Goal: Transaction & Acquisition: Download file/media

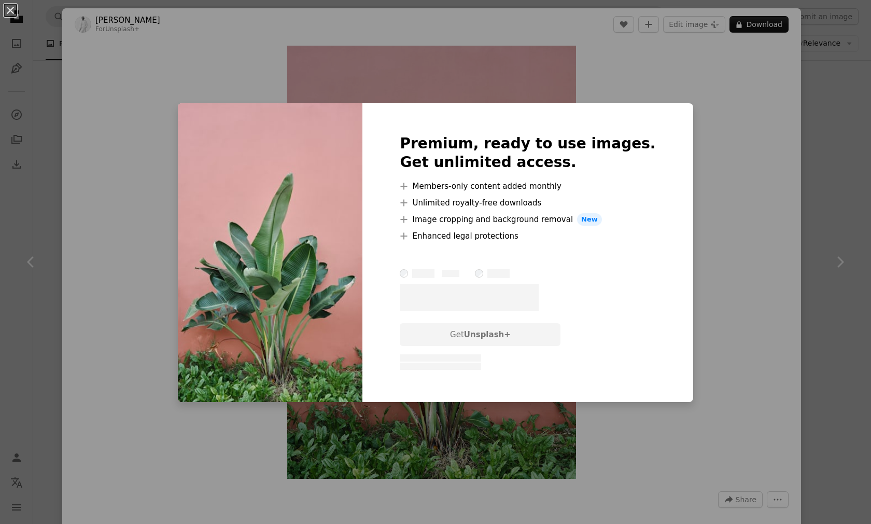
scroll to position [1415, 0]
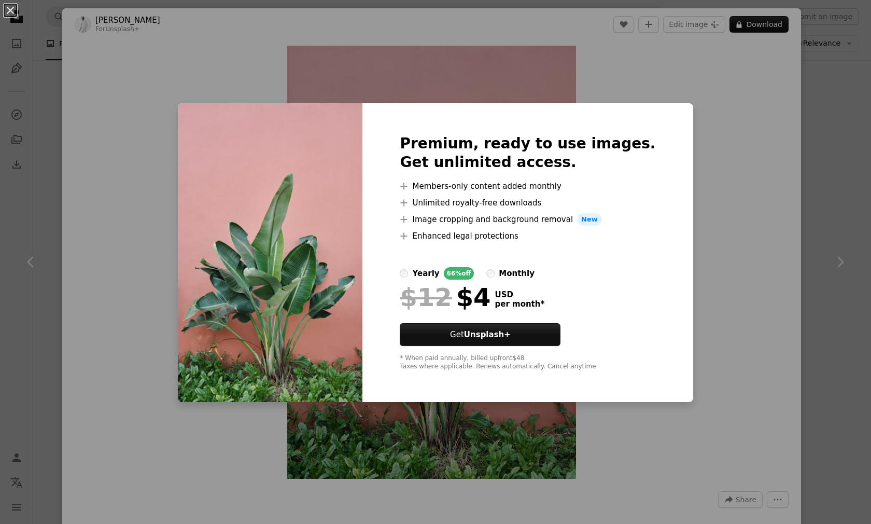
click at [693, 182] on div "An X shape Premium, ready to use images. Get unlimited access. A plus sign Memb…" at bounding box center [435, 262] width 871 height 524
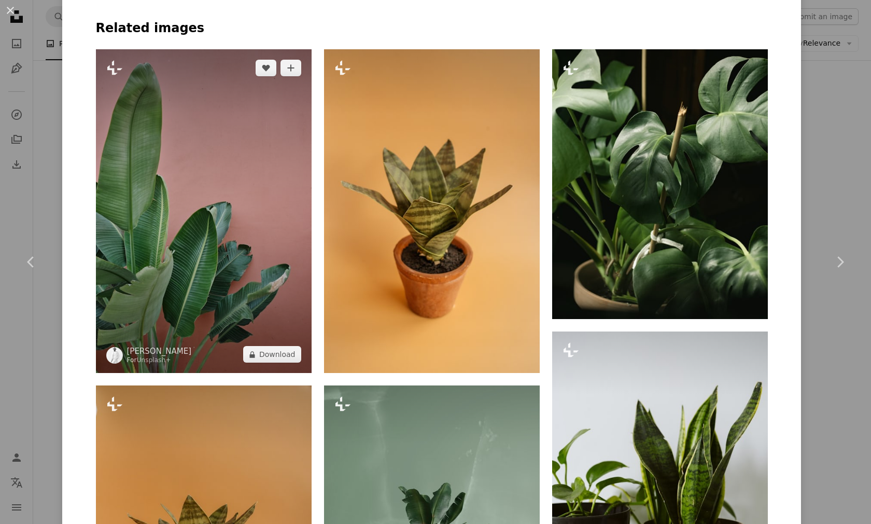
scroll to position [830, 0]
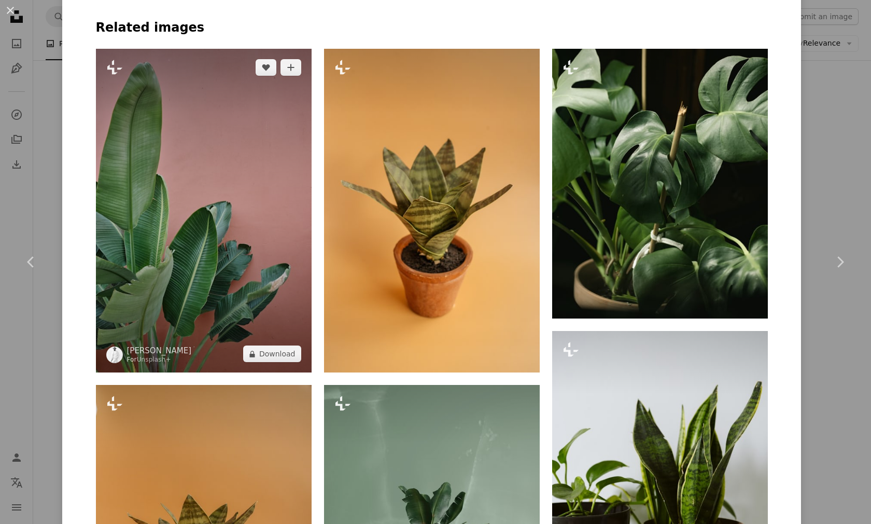
click at [228, 239] on img at bounding box center [204, 211] width 216 height 324
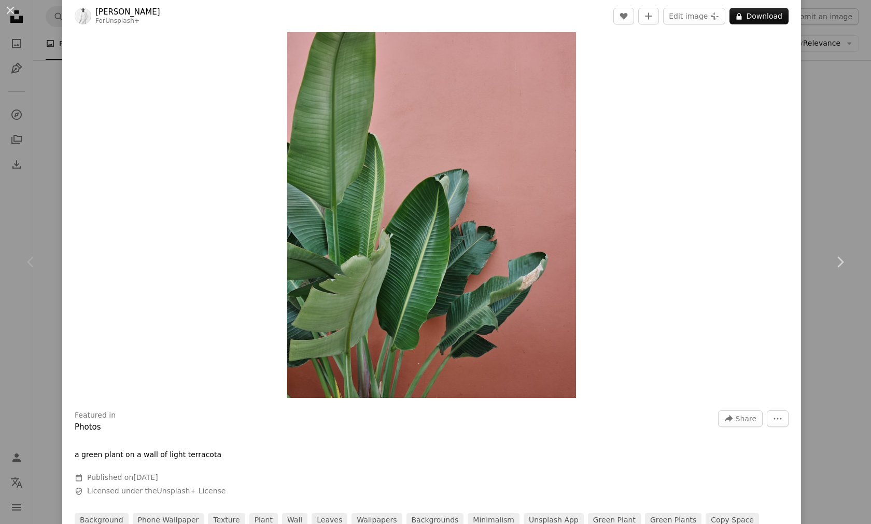
scroll to position [52, 0]
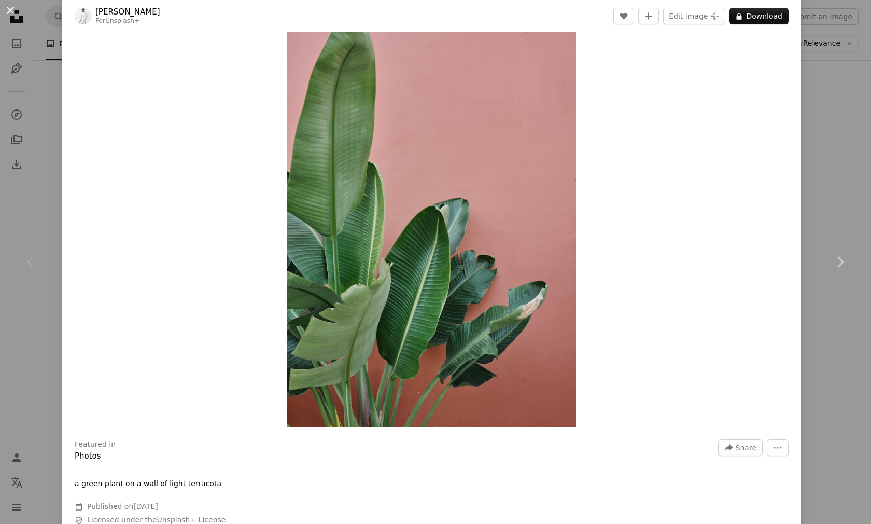
click at [14, 11] on button "An X shape" at bounding box center [10, 10] width 12 height 12
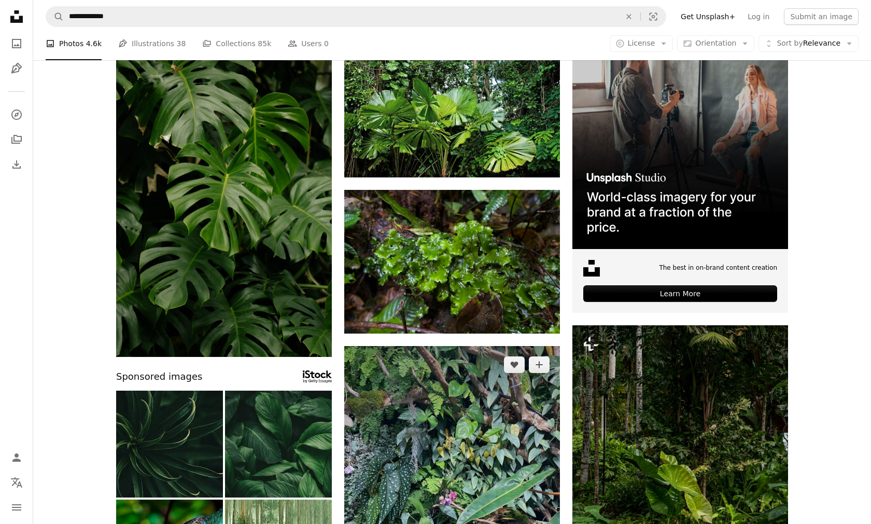
scroll to position [15, 0]
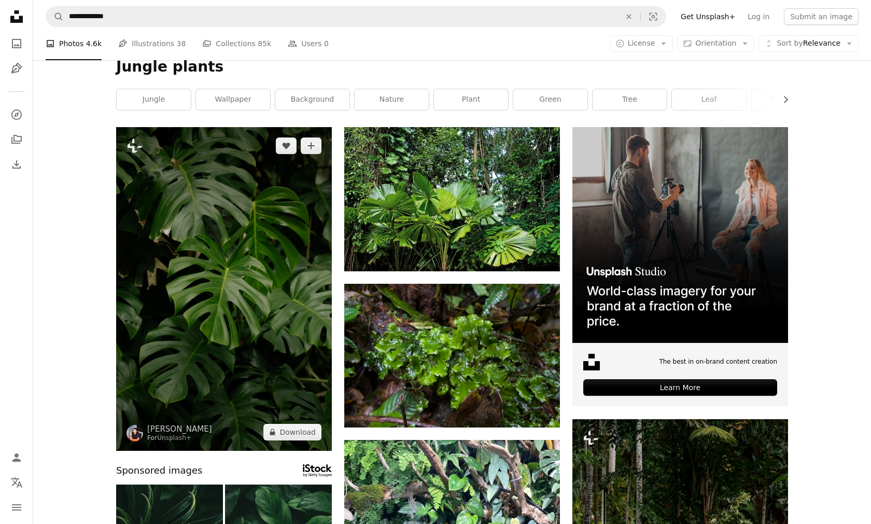
click at [212, 248] on img at bounding box center [224, 289] width 216 height 324
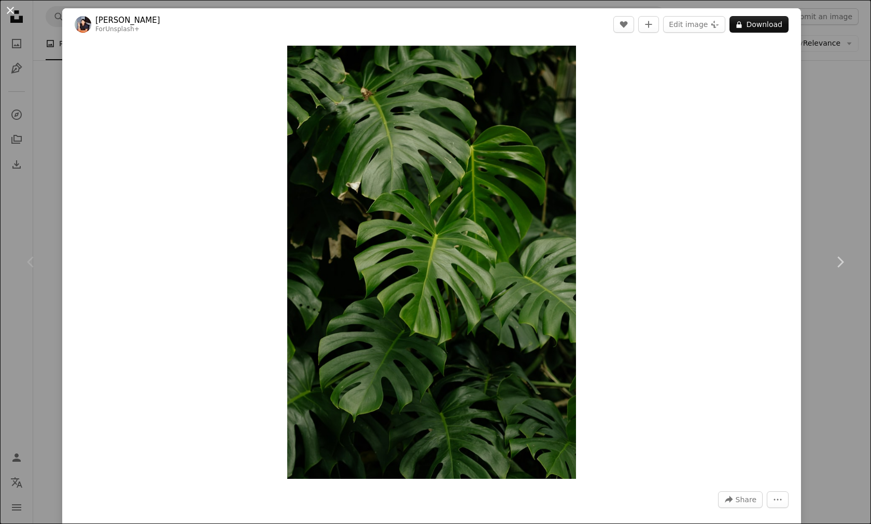
click at [13, 15] on button "An X shape" at bounding box center [10, 10] width 12 height 12
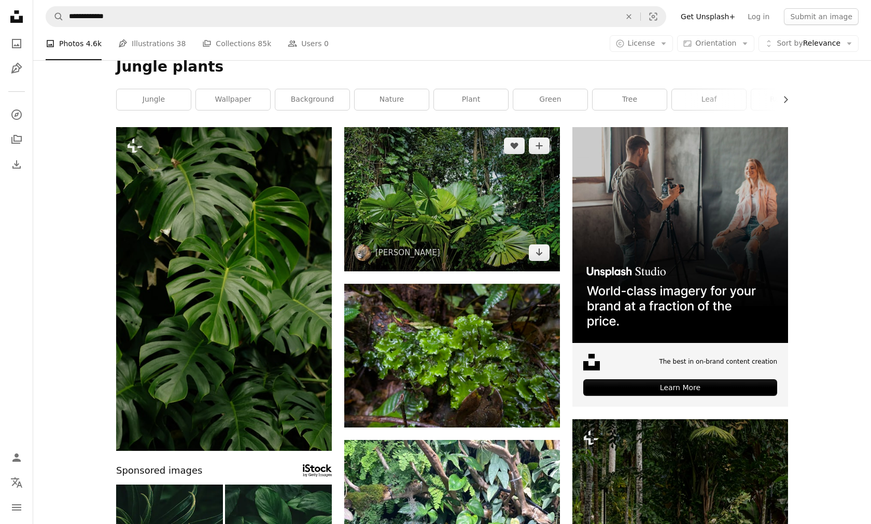
click at [450, 224] on img at bounding box center [452, 199] width 216 height 144
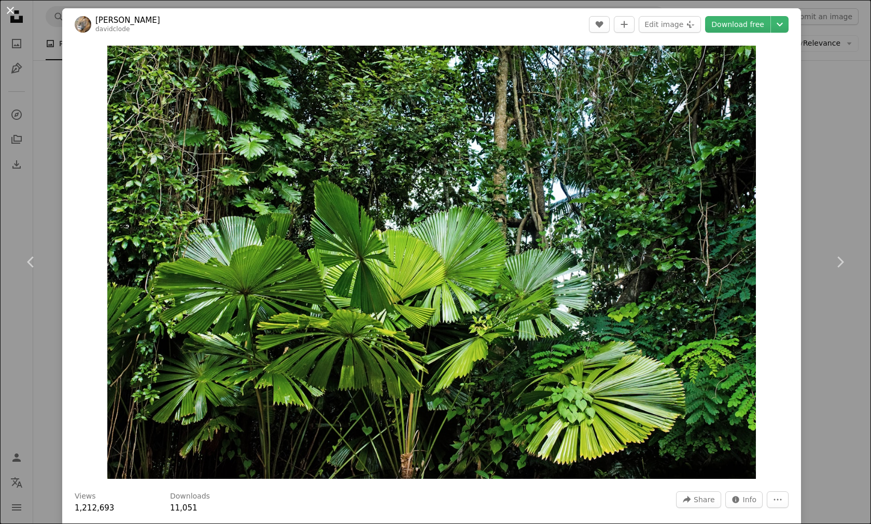
click at [13, 8] on button "An X shape" at bounding box center [10, 10] width 12 height 12
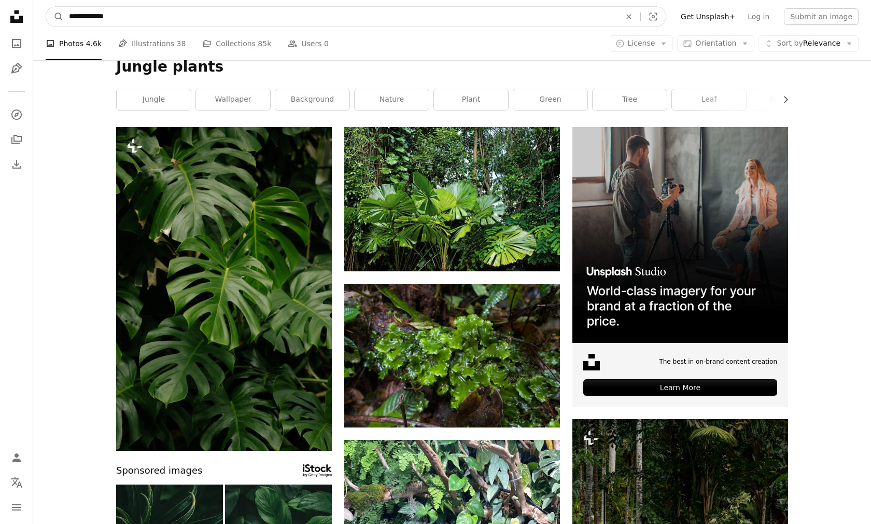
click at [230, 23] on input "**********" at bounding box center [341, 17] width 554 height 20
drag, startPoint x: 127, startPoint y: 15, endPoint x: 92, endPoint y: 20, distance: 35.1
click at [92, 20] on input "**********" at bounding box center [341, 17] width 554 height 20
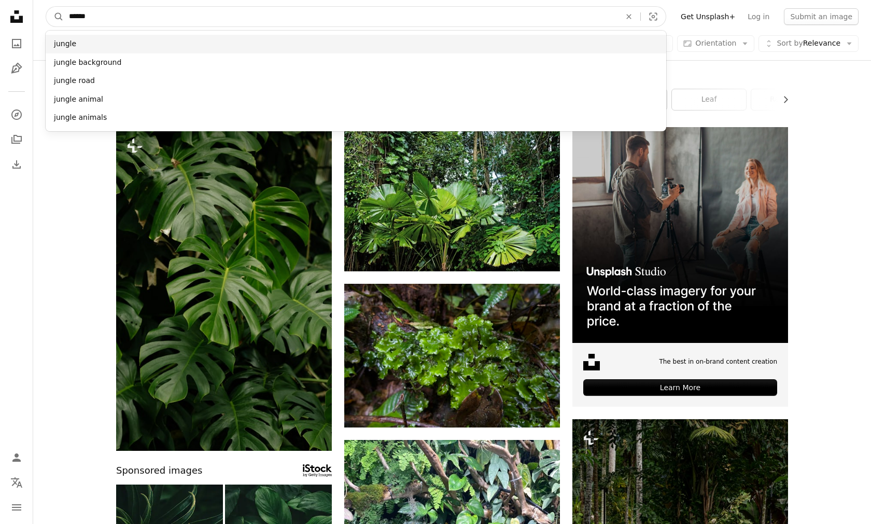
type input "******"
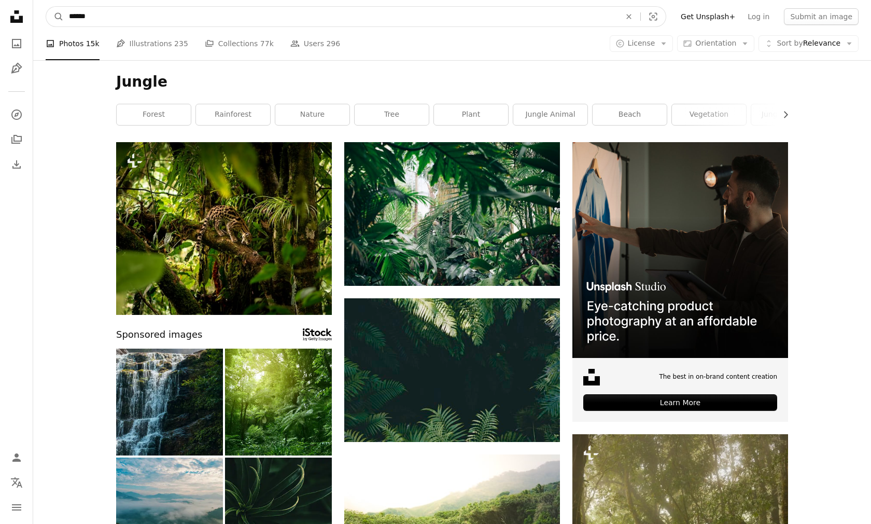
click at [151, 21] on input "******" at bounding box center [341, 17] width 554 height 20
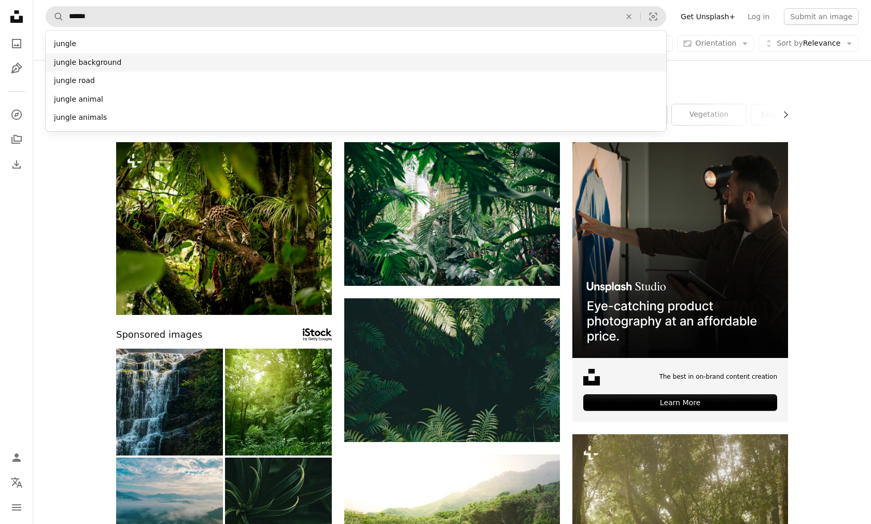
click at [106, 62] on div "jungle background" at bounding box center [356, 62] width 621 height 19
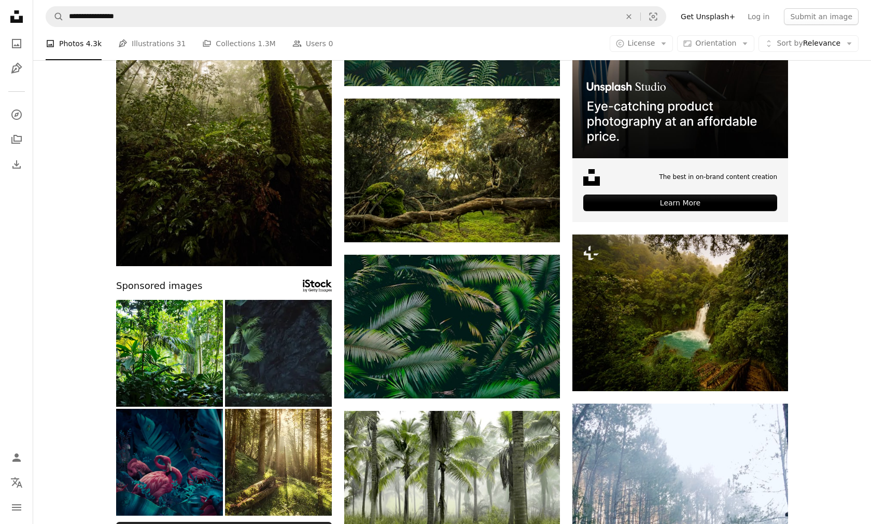
scroll to position [207, 0]
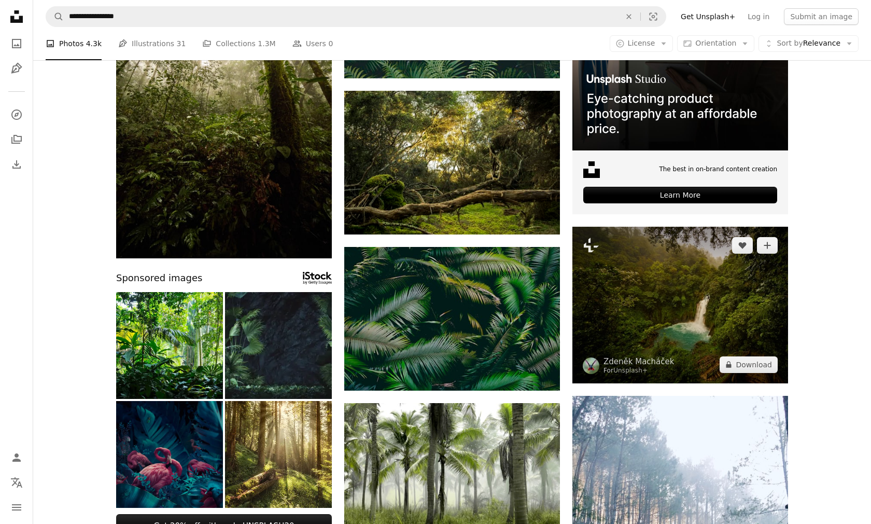
click at [625, 293] on img at bounding box center [681, 305] width 216 height 157
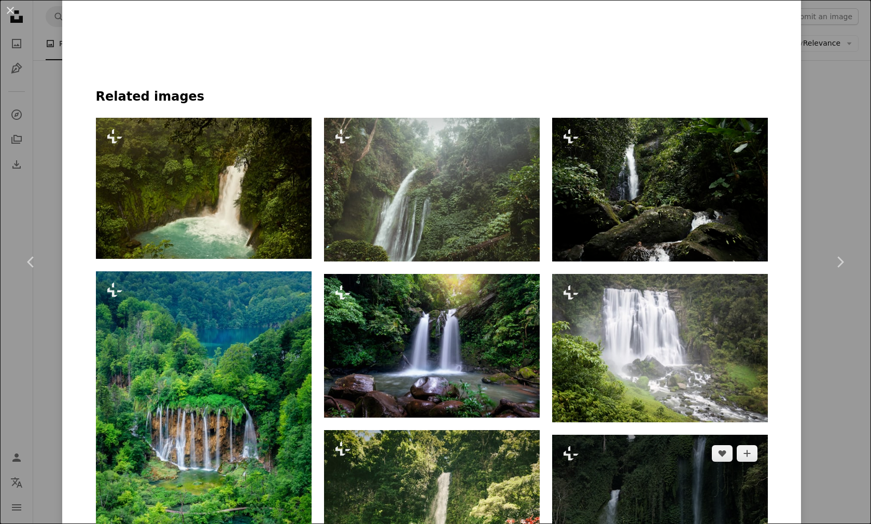
scroll to position [770, 0]
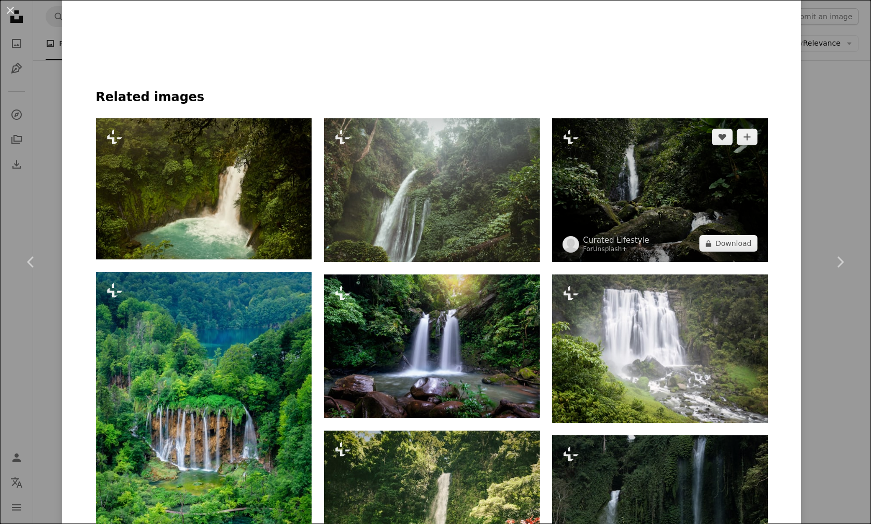
click at [609, 137] on img at bounding box center [660, 190] width 216 height 144
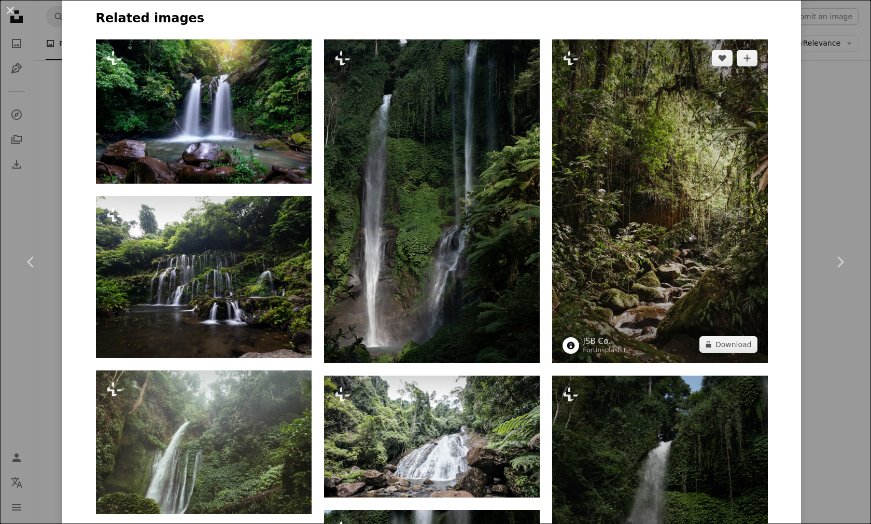
scroll to position [674, 0]
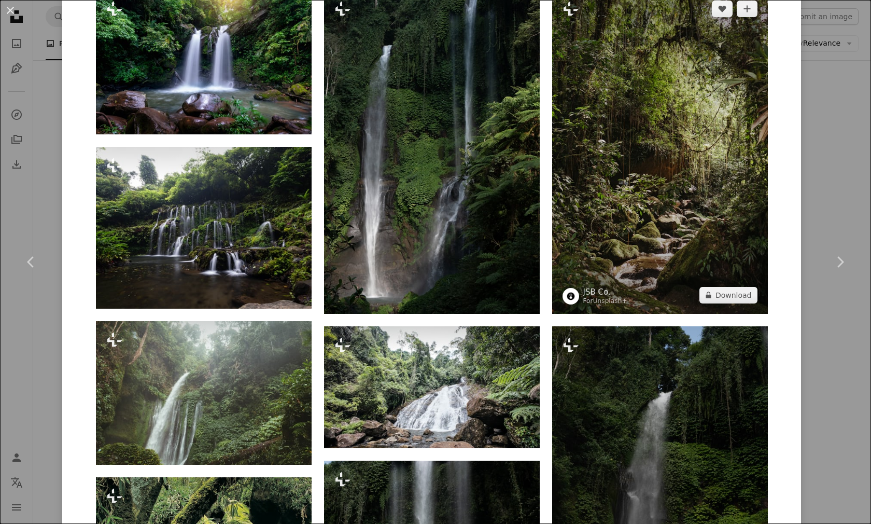
click at [622, 174] on img at bounding box center [660, 152] width 216 height 324
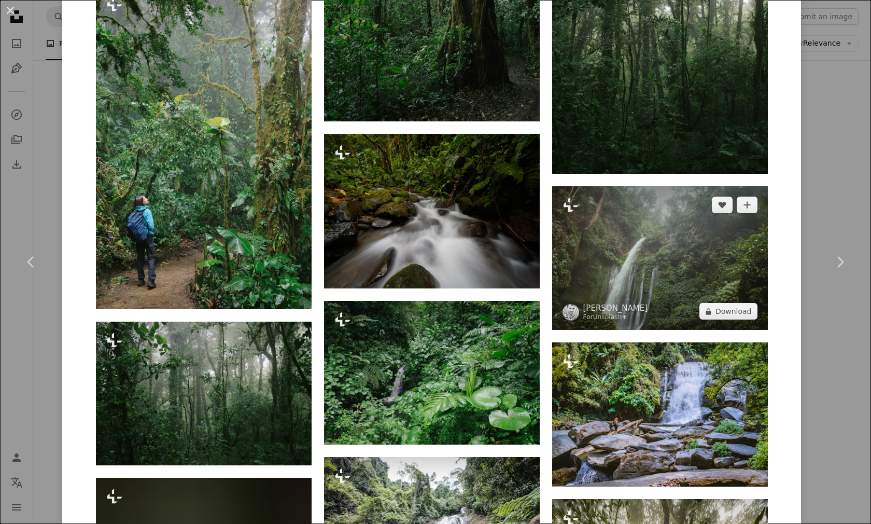
scroll to position [2356, 0]
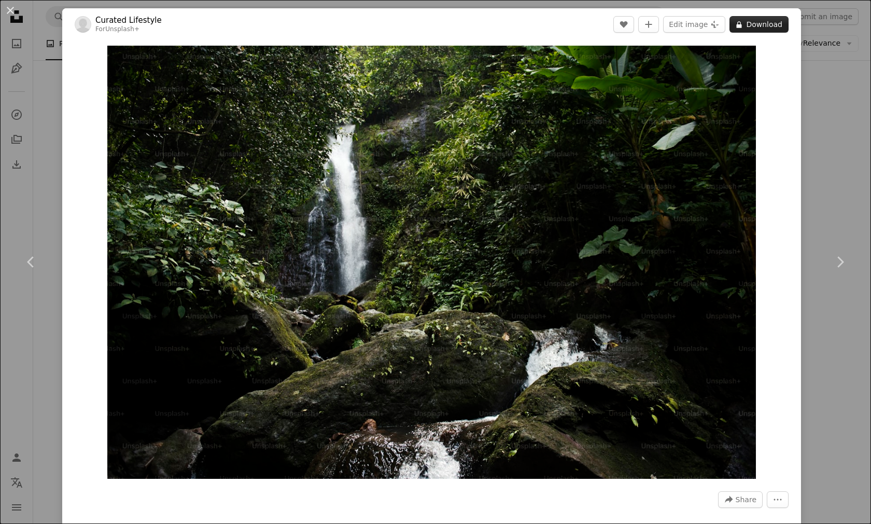
click at [757, 27] on button "A lock Download" at bounding box center [759, 24] width 59 height 17
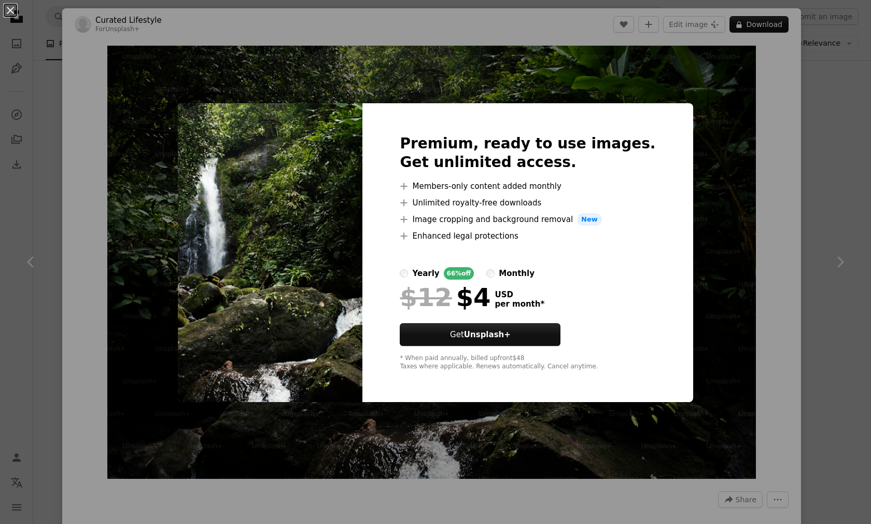
click at [756, 127] on div "An X shape Premium, ready to use images. Get unlimited access. A plus sign Memb…" at bounding box center [435, 262] width 871 height 524
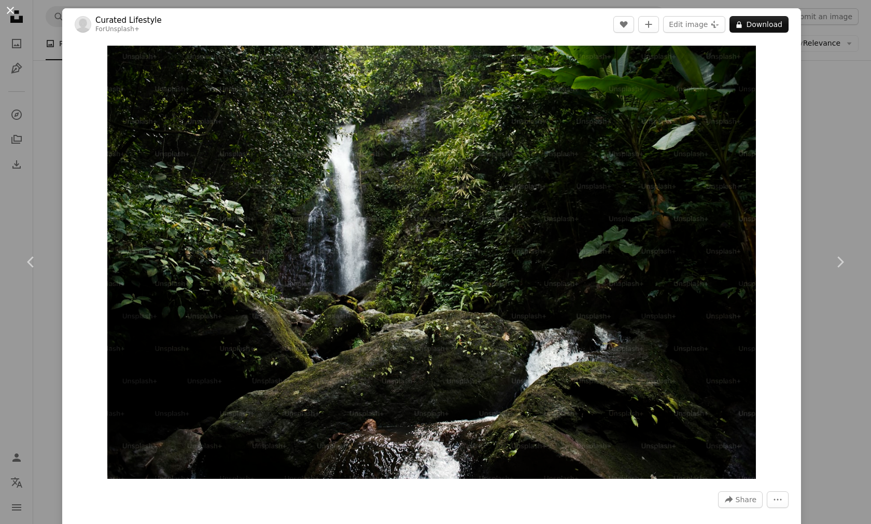
click at [17, 8] on button "An X shape" at bounding box center [10, 10] width 12 height 12
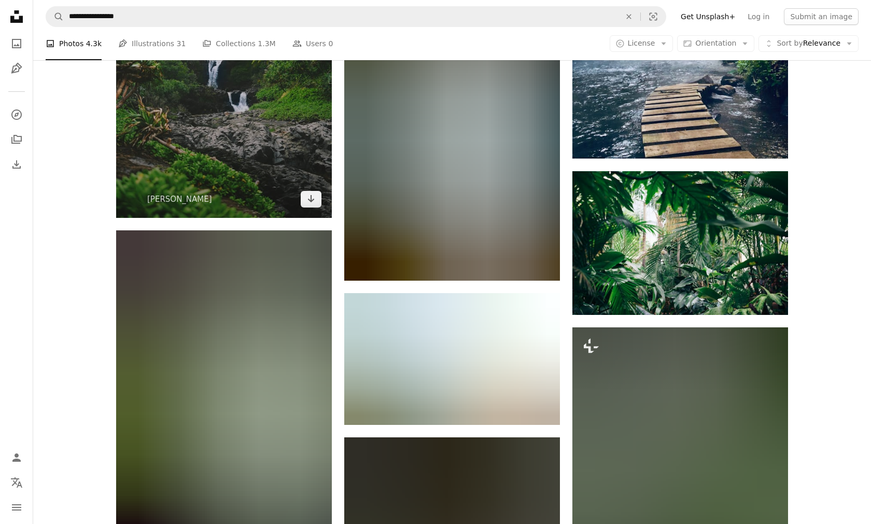
scroll to position [830, 0]
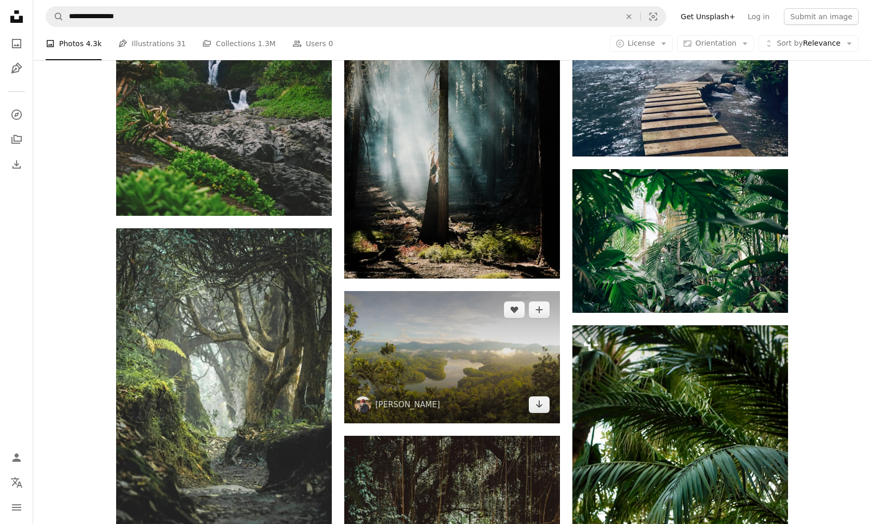
click at [444, 328] on img at bounding box center [452, 357] width 216 height 132
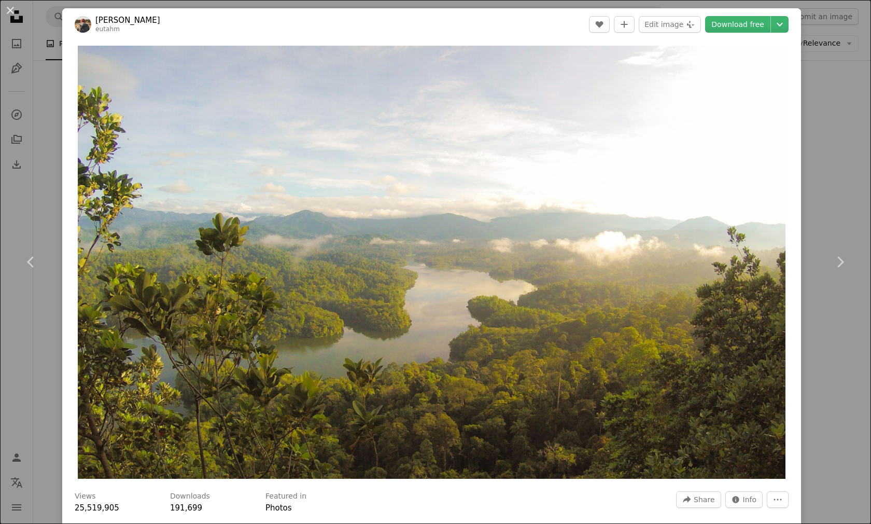
click at [374, 237] on img "Zoom in on this image" at bounding box center [432, 262] width 708 height 433
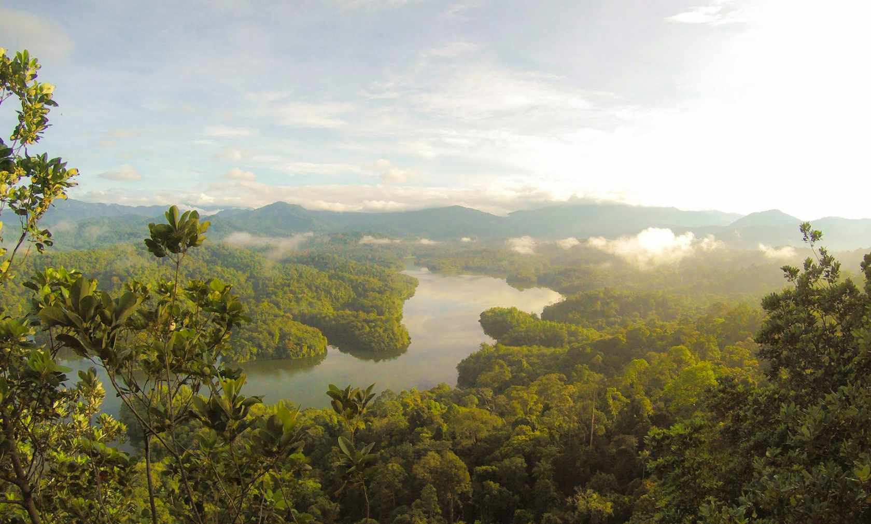
scroll to position [1, 0]
click at [485, 258] on img "Zoom out on this image" at bounding box center [435, 265] width 872 height 533
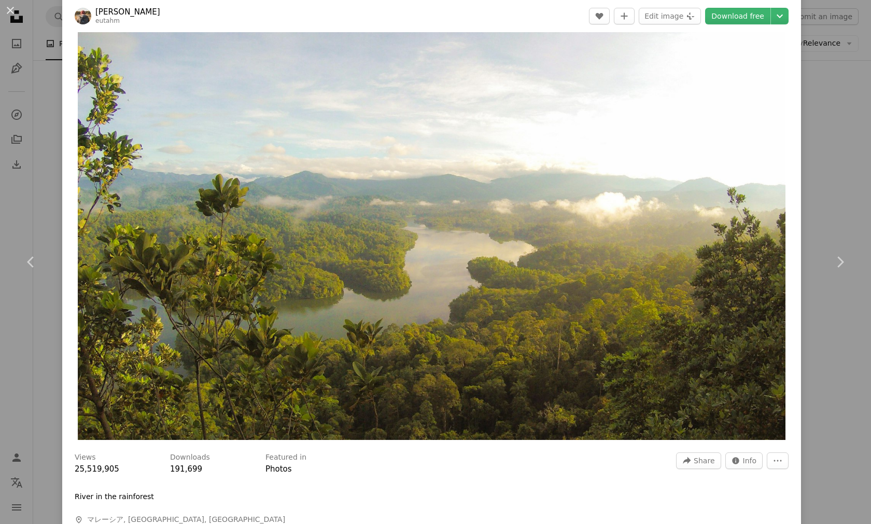
scroll to position [0, 0]
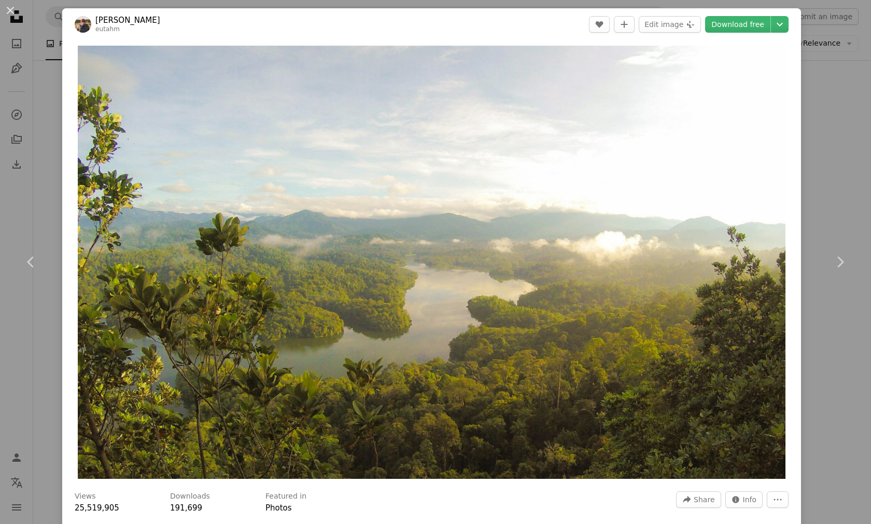
click at [485, 258] on img "Zoom in on this image" at bounding box center [432, 262] width 708 height 433
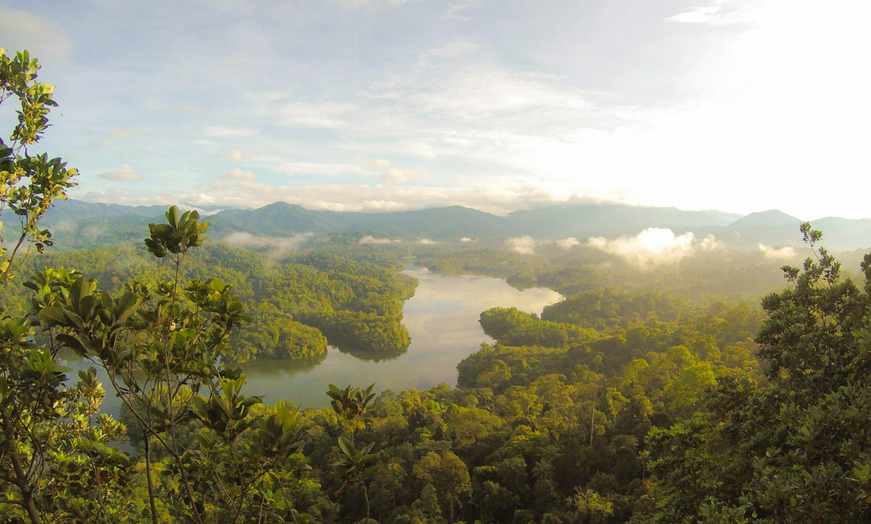
scroll to position [1, 0]
click at [485, 258] on img "Zoom out on this image" at bounding box center [435, 265] width 872 height 533
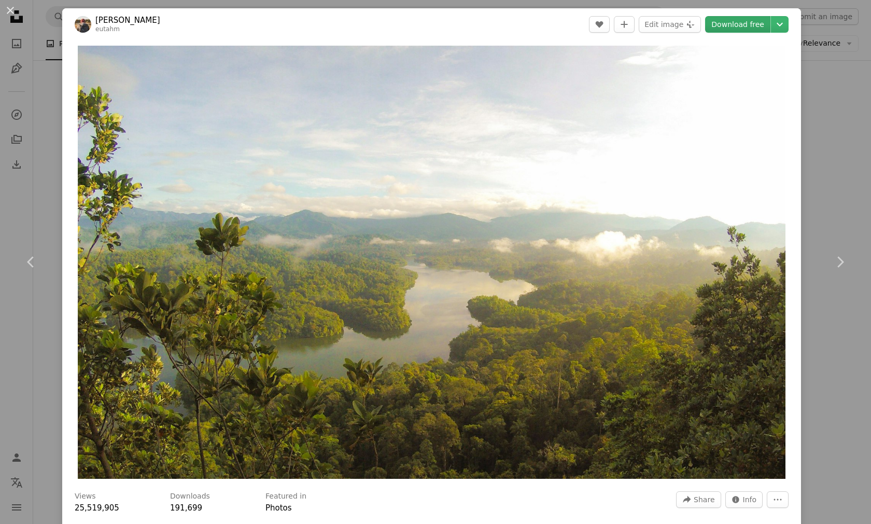
click at [741, 21] on link "Download free" at bounding box center [737, 24] width 65 height 17
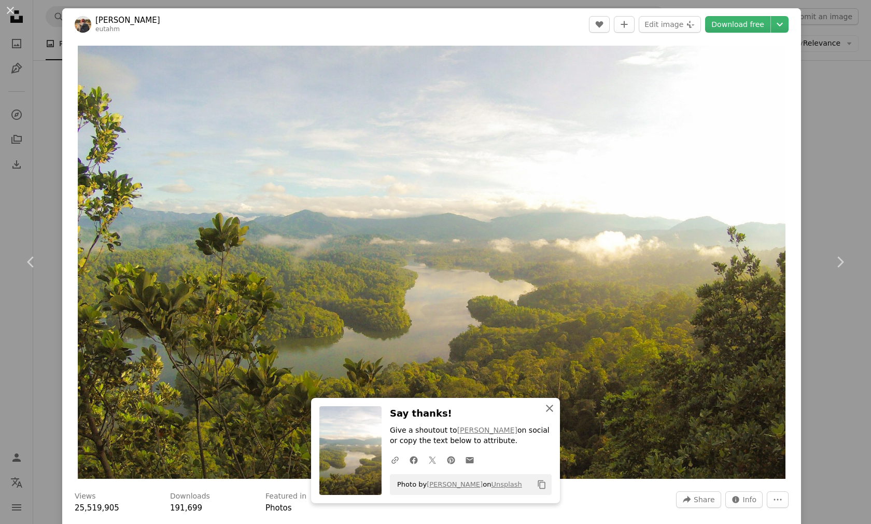
click at [550, 402] on icon "An X shape" at bounding box center [550, 408] width 12 height 12
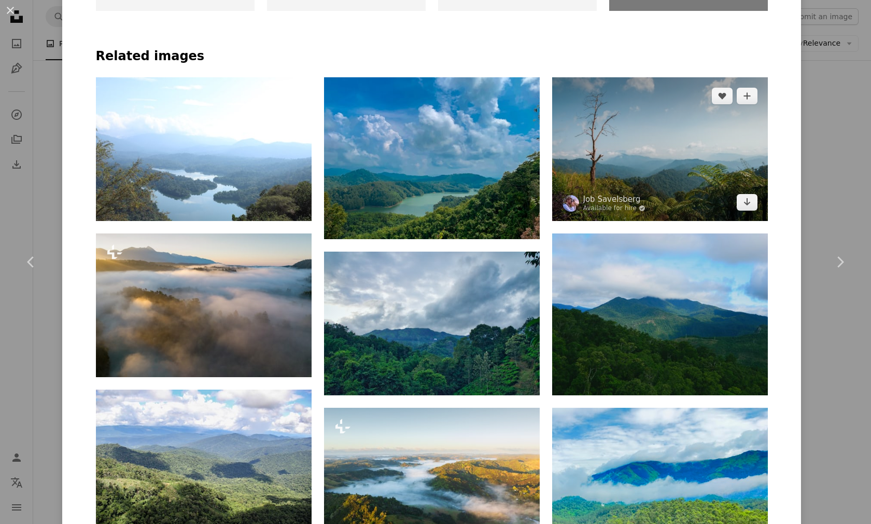
scroll to position [1141, 0]
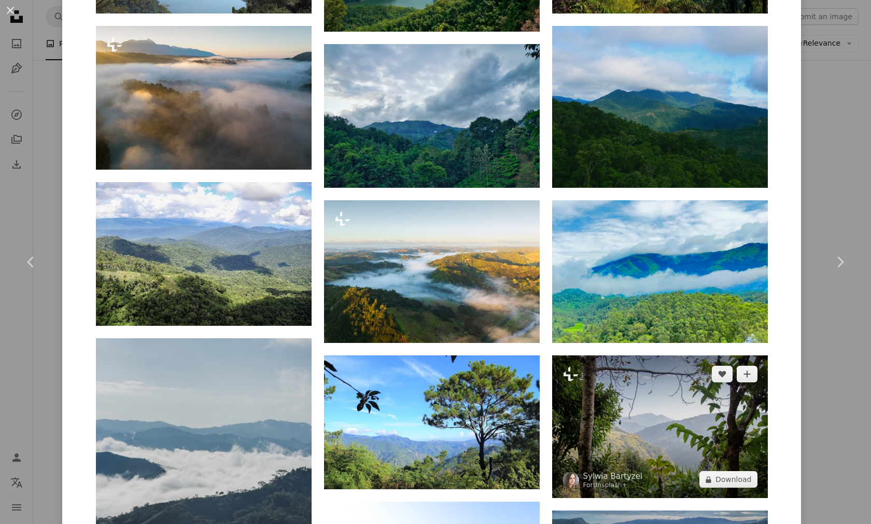
click at [609, 355] on img at bounding box center [660, 426] width 216 height 143
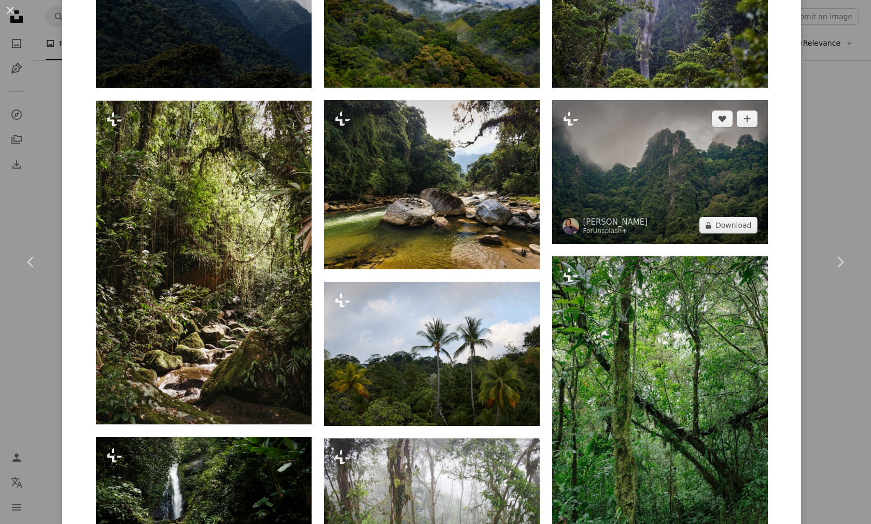
scroll to position [860, 0]
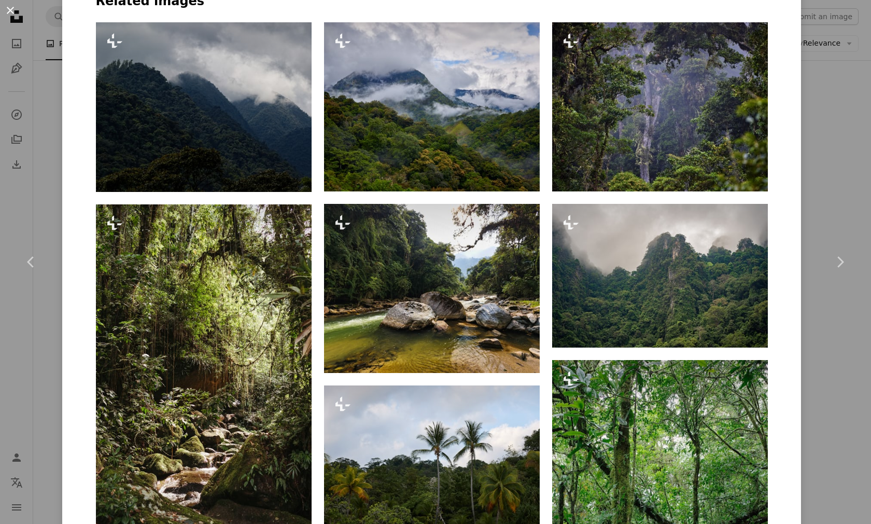
click at [11, 15] on button "An X shape" at bounding box center [10, 10] width 12 height 12
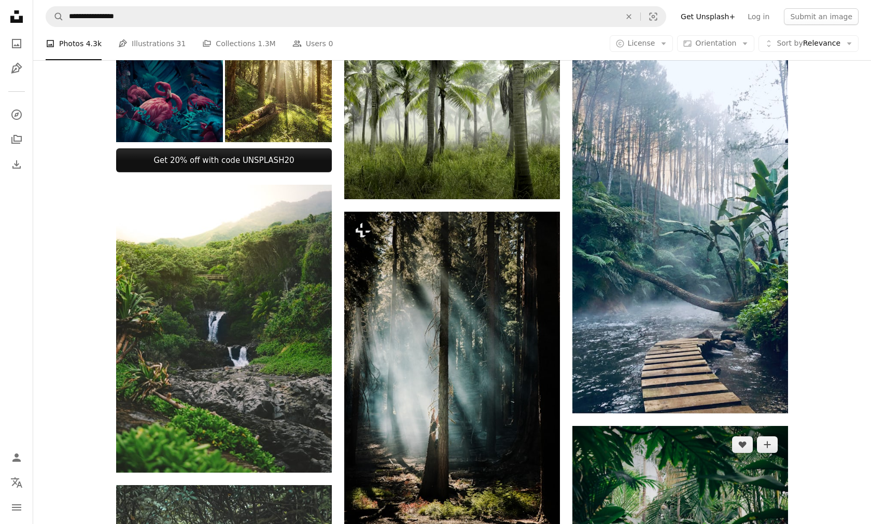
scroll to position [570, 0]
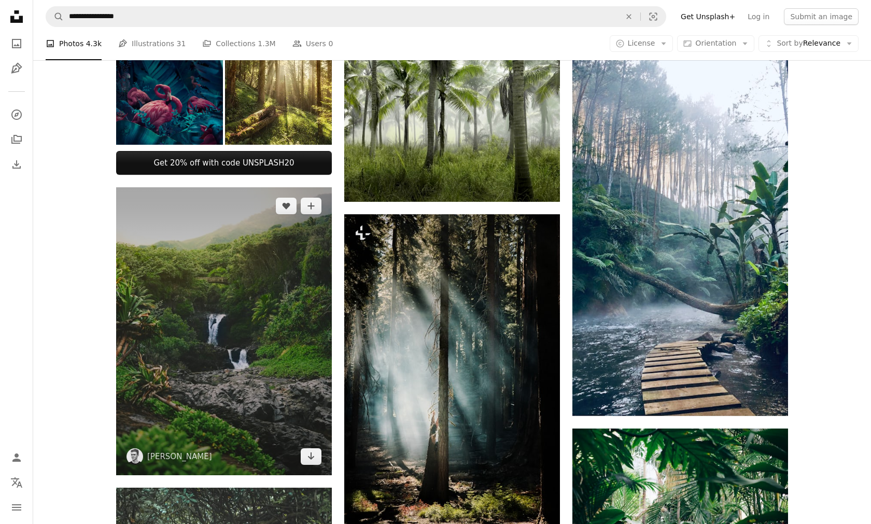
click at [222, 338] on img at bounding box center [224, 331] width 216 height 288
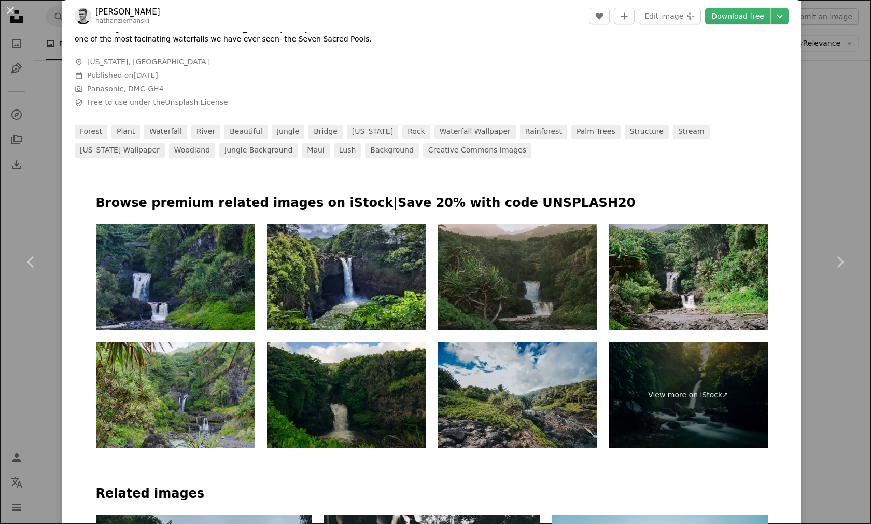
scroll to position [519, 0]
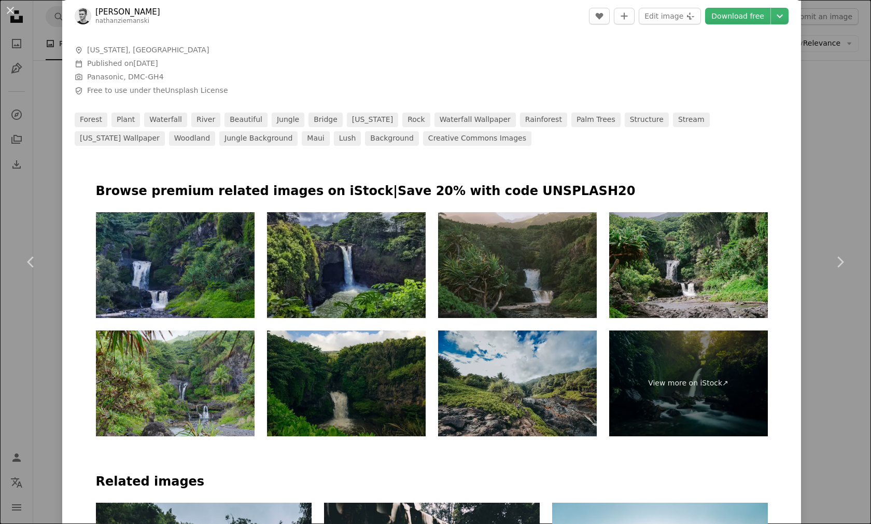
click at [347, 217] on img at bounding box center [346, 265] width 159 height 106
